Goal: Task Accomplishment & Management: Use online tool/utility

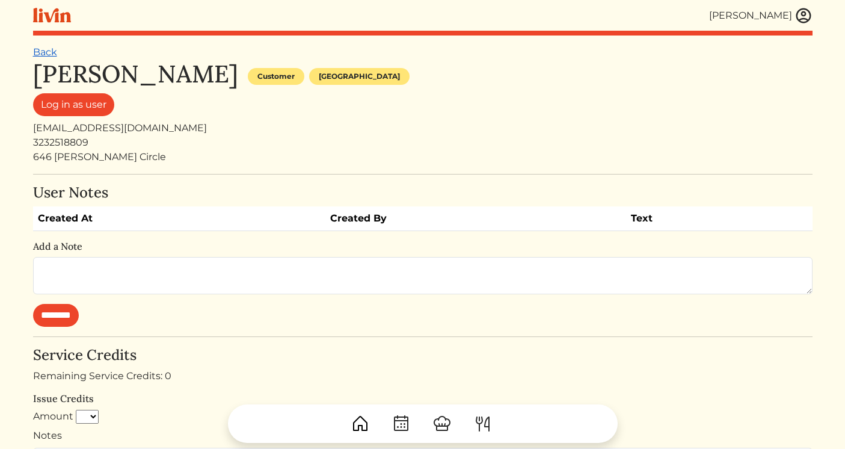
click at [46, 52] on link "Back" at bounding box center [45, 51] width 24 height 11
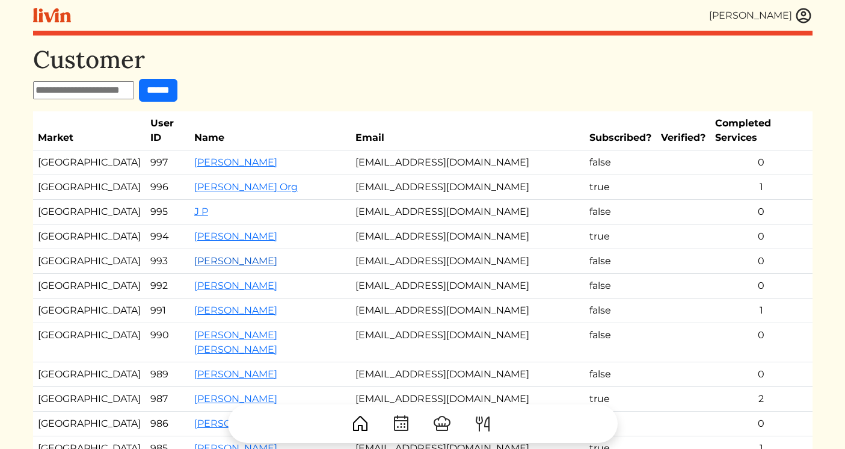
click at [214, 255] on link "[PERSON_NAME]" at bounding box center [235, 260] width 83 height 11
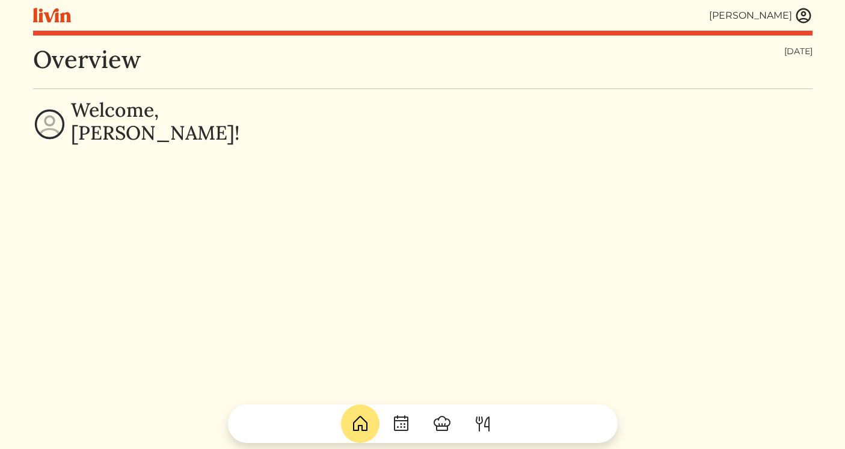
click at [802, 15] on img at bounding box center [804, 16] width 18 height 18
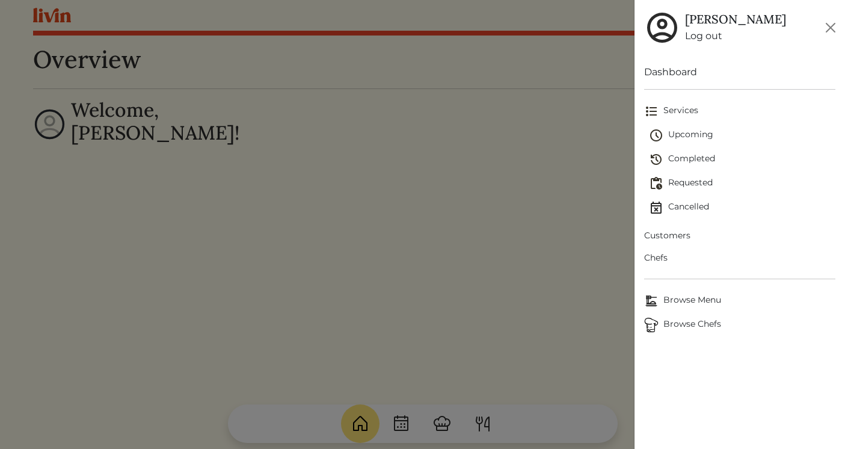
click at [670, 235] on span "Customers" at bounding box center [739, 235] width 191 height 13
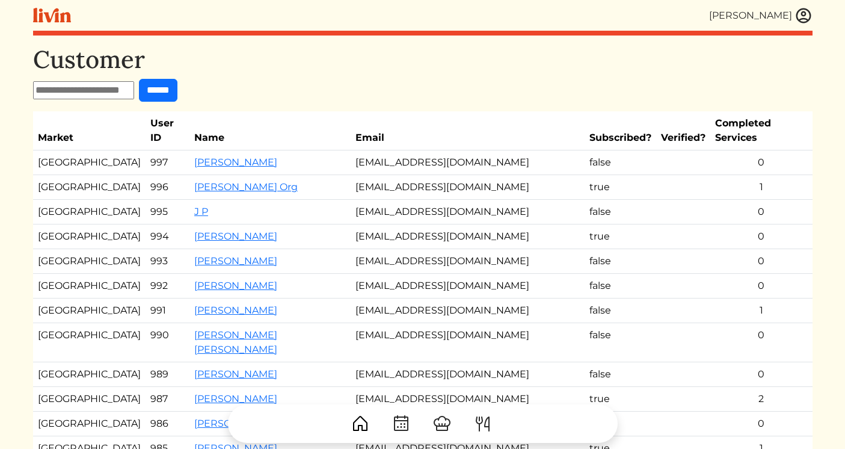
click at [189, 253] on td "[PERSON_NAME]" at bounding box center [269, 261] width 161 height 25
click at [194, 255] on link "[PERSON_NAME]" at bounding box center [235, 260] width 83 height 11
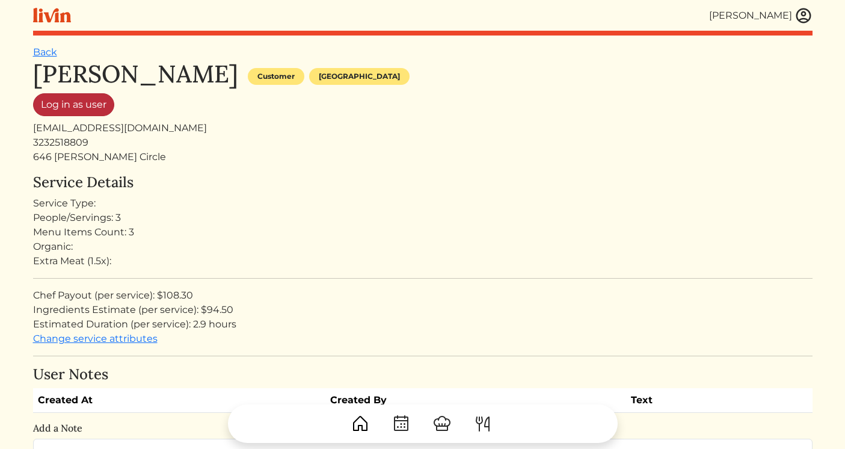
click at [78, 109] on link "Log in as user" at bounding box center [73, 104] width 81 height 23
